Goal: Book appointment/travel/reservation

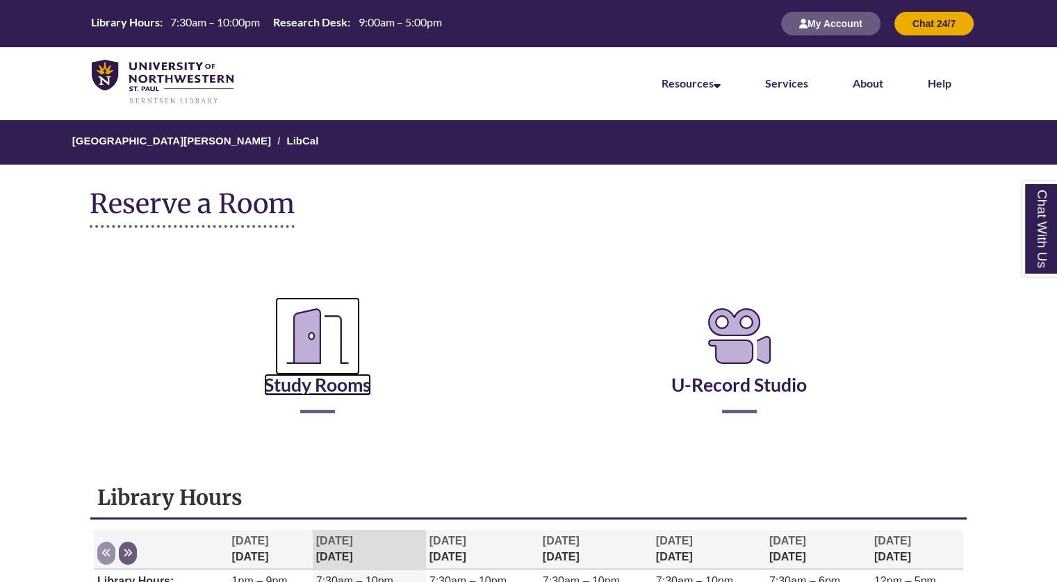
click at [320, 377] on link "Study Rooms" at bounding box center [317, 367] width 107 height 57
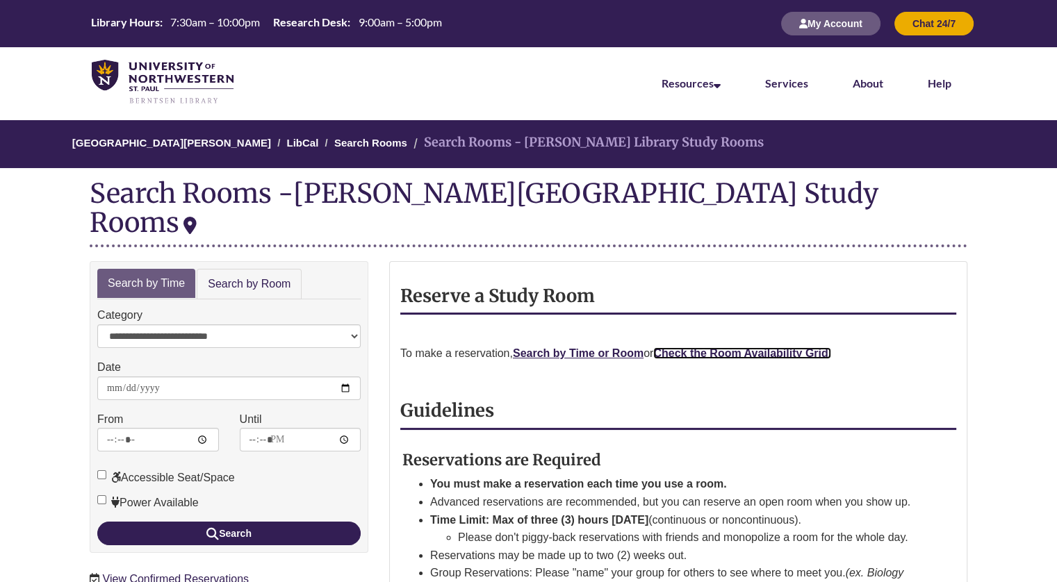
click at [698, 347] on strong "Check the Room Availability Grid." at bounding box center [742, 353] width 178 height 12
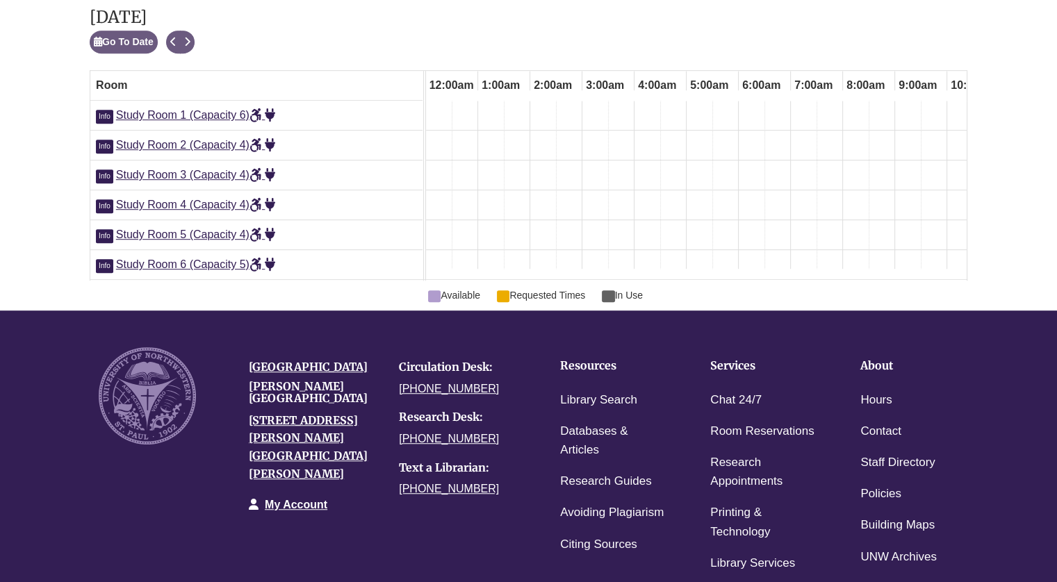
scroll to position [0, 625]
